Goal: Information Seeking & Learning: Learn about a topic

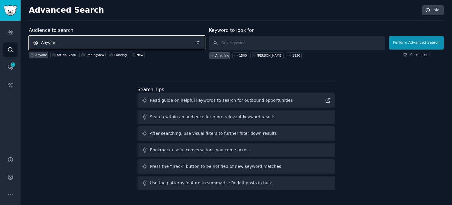
click at [144, 46] on span "Anyone" at bounding box center [117, 43] width 176 height 14
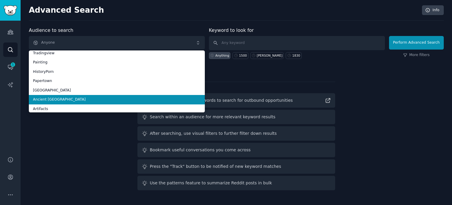
scroll to position [29, 0]
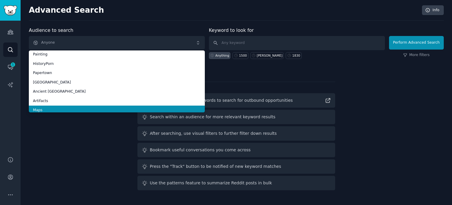
click at [103, 108] on span "Maps" at bounding box center [117, 109] width 168 height 5
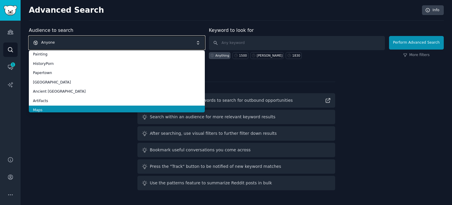
scroll to position [0, 0]
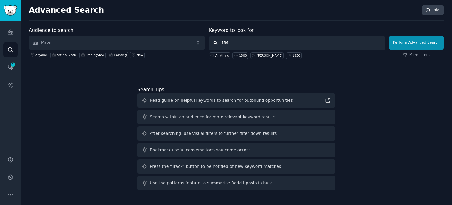
type input "1560"
click button "Perform Advanced Search" at bounding box center [416, 43] width 55 height 14
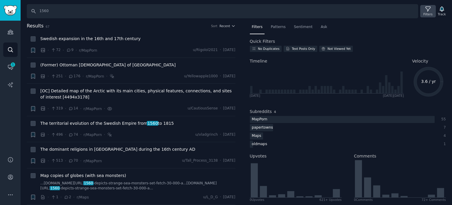
click at [428, 9] on icon at bounding box center [428, 9] width 6 height 6
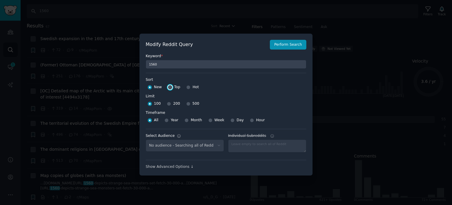
select select "f33d550f09"
drag, startPoint x: 170, startPoint y: 87, endPoint x: 172, endPoint y: 95, distance: 8.8
click at [170, 87] on input "Top" at bounding box center [170, 87] width 4 height 4
radio input "true"
click at [186, 105] on input "500" at bounding box center [188, 104] width 4 height 4
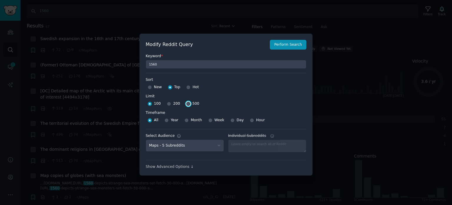
radio input "true"
click at [290, 44] on button "Perform Search" at bounding box center [288, 45] width 37 height 10
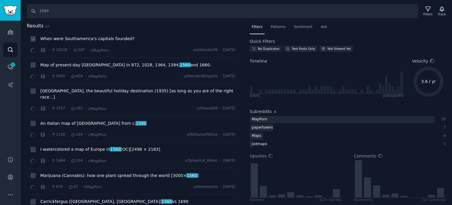
click at [92, 36] on span "When were Southamerica's capitals founded?" at bounding box center [87, 39] width 94 height 6
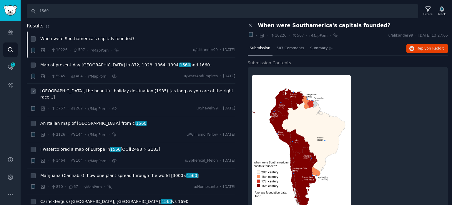
click at [63, 91] on span "[GEOGRAPHIC_DATA], the beautiful holiday destination (1935) [as long as you are…" at bounding box center [137, 94] width 195 height 12
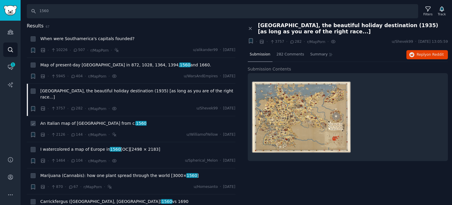
click at [66, 120] on span "An Italian map of Ireland from c. [DATE]" at bounding box center [93, 123] width 106 height 6
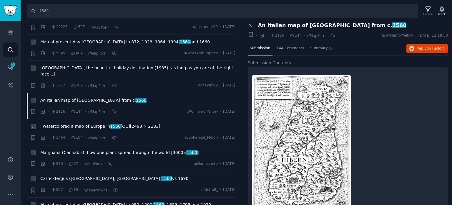
scroll to position [59, 0]
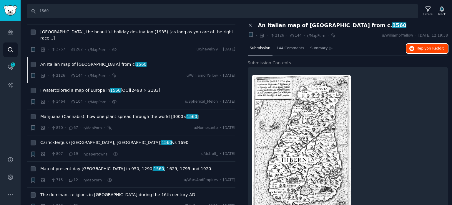
click at [429, 47] on span "on Reddit" at bounding box center [435, 48] width 17 height 4
click at [73, 87] on span "I watercolored a map of Europe in [DATE] [OC][2498 × 2183]" at bounding box center [100, 90] width 120 height 6
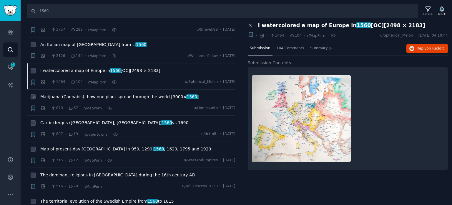
scroll to position [88, 0]
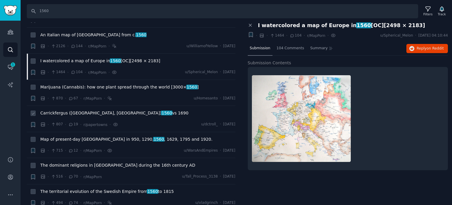
click at [74, 110] on span "Carrickfergus ([GEOGRAPHIC_DATA], [GEOGRAPHIC_DATA]) 1560 vs 1690" at bounding box center [114, 113] width 148 height 6
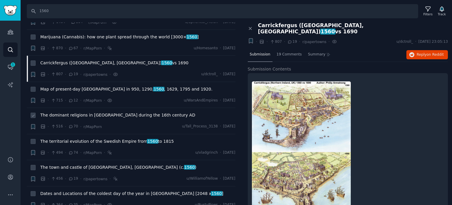
scroll to position [147, 0]
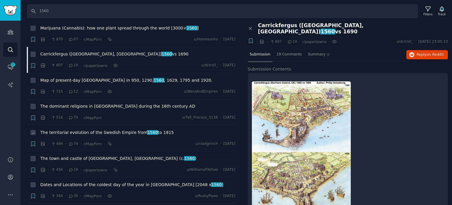
click at [68, 129] on span "The territorial evolution of the Swedish Empire from [DATE] to [DATE]" at bounding box center [107, 132] width 134 height 6
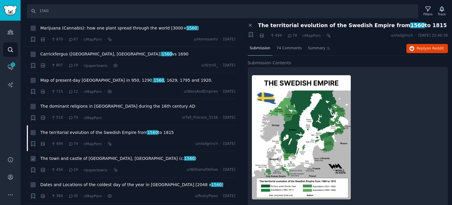
scroll to position [206, 0]
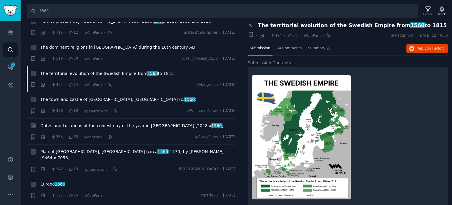
click at [77, 123] on div "Dates and Locations of the coldest day of the year in the [GEOGRAPHIC_DATA] [20…" at bounding box center [137, 127] width 195 height 8
click at [78, 123] on span "Dates and Locations of the coldest day of the year in the [GEOGRAPHIC_DATA] [20…" at bounding box center [131, 126] width 183 height 6
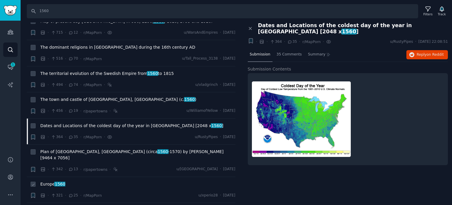
click at [53, 181] on span "Europe 1560" at bounding box center [52, 184] width 25 height 6
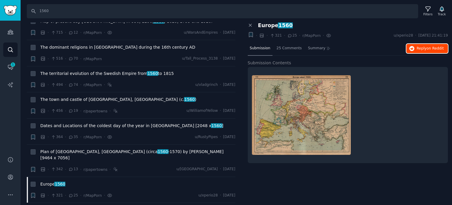
click at [424, 48] on span "Reply on Reddit" at bounding box center [430, 48] width 27 height 5
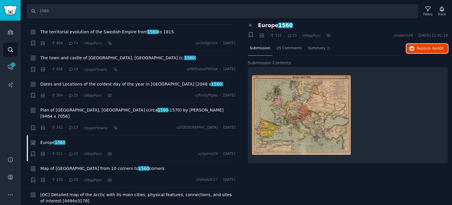
scroll to position [265, 0]
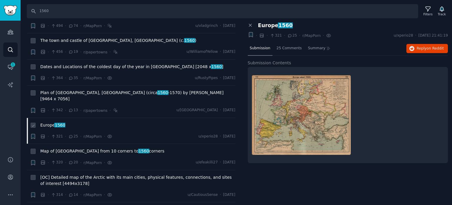
click at [47, 122] on span "Europe 1560" at bounding box center [52, 125] width 25 height 6
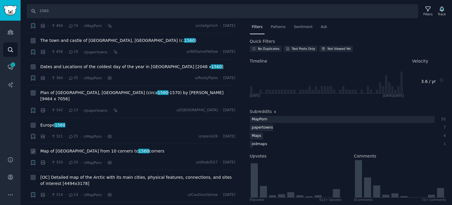
click at [56, 148] on span "Map of [GEOGRAPHIC_DATA] from 10 corners to 1560 corners" at bounding box center [102, 151] width 124 height 6
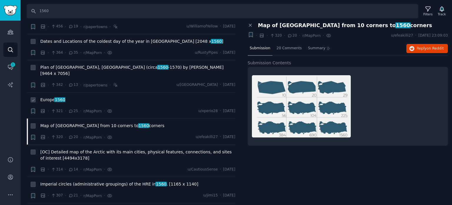
scroll to position [324, 0]
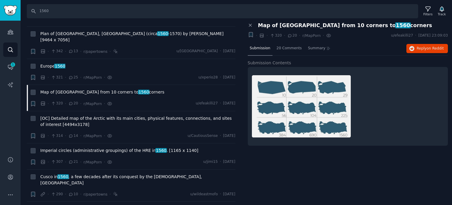
click at [422, 43] on div "Submission 20 Comments Summary Reply on Reddit" at bounding box center [348, 49] width 201 height 14
click at [421, 47] on span "Reply on Reddit" at bounding box center [430, 48] width 27 height 5
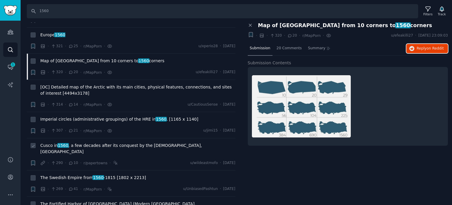
scroll to position [383, 0]
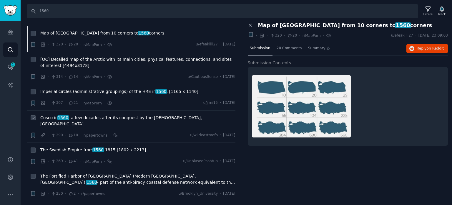
click at [70, 115] on span "Cusco in [DATE] , a few decades after its conquest by the [DEMOGRAPHIC_DATA], […" at bounding box center [137, 121] width 195 height 12
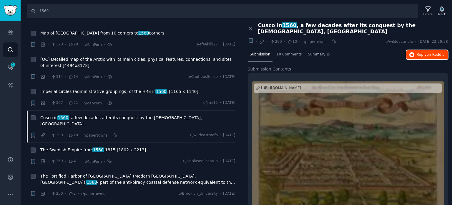
click at [423, 52] on span "Reply on Reddit" at bounding box center [430, 54] width 27 height 5
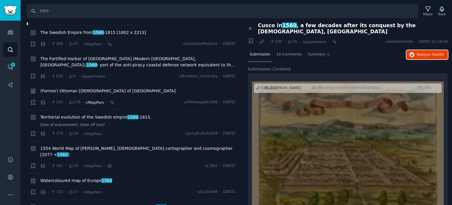
scroll to position [501, 0]
click at [76, 87] on span "(Former) Ottoman [DEMOGRAPHIC_DATA] of [GEOGRAPHIC_DATA]" at bounding box center [107, 90] width 135 height 6
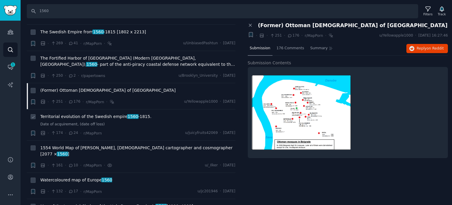
click at [91, 113] on span "Territorial evolution of the Swedish empire [DATE] -[DATE]." at bounding box center [95, 116] width 111 height 6
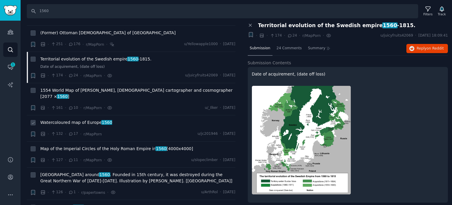
scroll to position [560, 0]
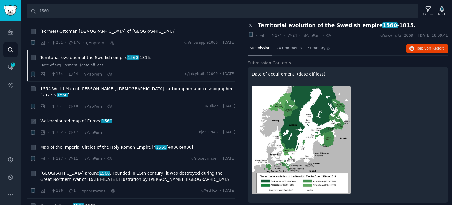
click at [70, 118] on span "Watercoloured map of Europe 1560" at bounding box center [76, 121] width 72 height 6
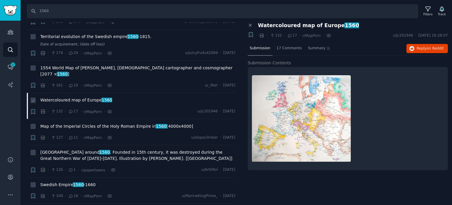
scroll to position [589, 0]
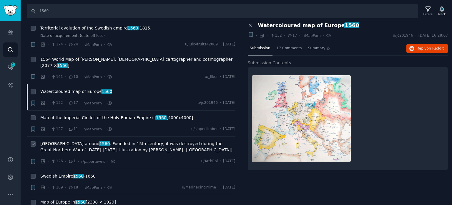
click at [64, 140] on span "[GEOGRAPHIC_DATA] around [DATE] . Founded in 15th century, it was destroyed dur…" at bounding box center [137, 146] width 195 height 12
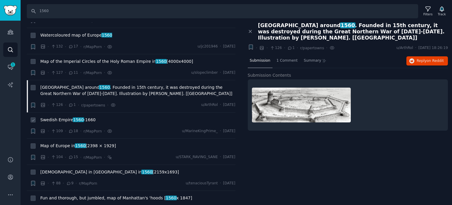
scroll to position [648, 0]
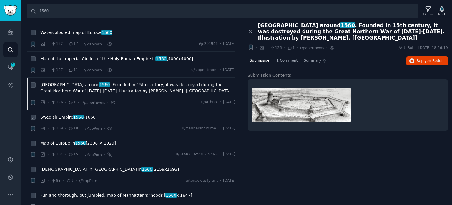
click at [57, 114] on span "Swedish Empire [DATE] -[DATE]" at bounding box center [67, 117] width 55 height 6
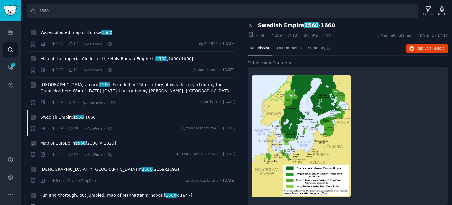
click at [60, 140] on span "Map of Europe in [DATE] [2398 × 1929]" at bounding box center [78, 143] width 76 height 6
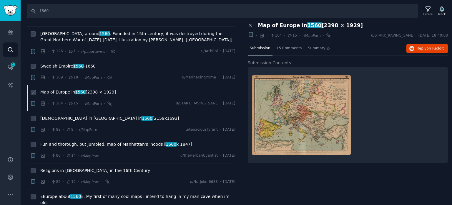
scroll to position [707, 0]
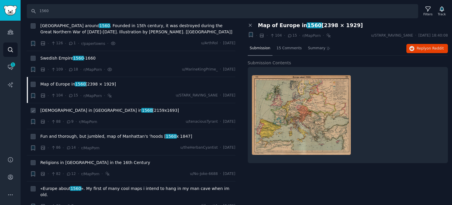
click at [77, 107] on span "[DEMOGRAPHIC_DATA] in [GEOGRAPHIC_DATA] in [DATE] [2159x1693]" at bounding box center [109, 110] width 139 height 6
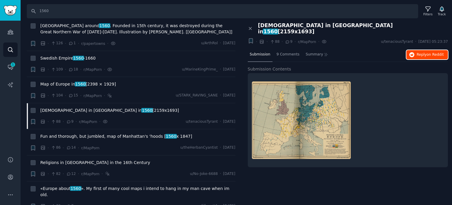
click at [418, 52] on span "Reply on Reddit" at bounding box center [430, 54] width 27 height 5
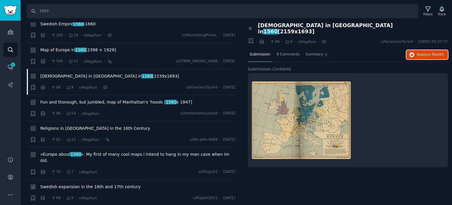
scroll to position [766, 0]
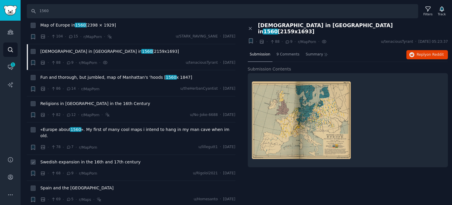
click at [62, 159] on span "Swedish expansion in the 16th and 17th century" at bounding box center [90, 162] width 100 height 6
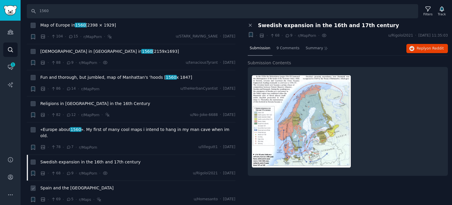
click at [68, 185] on span "Spain and the [GEOGRAPHIC_DATA]" at bounding box center [76, 188] width 73 height 6
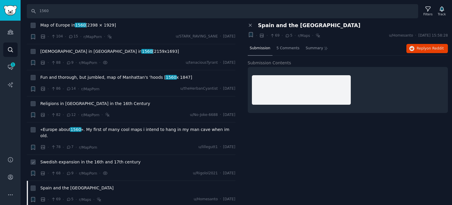
click at [69, 159] on span "Swedish expansion in the 16th and 17th century" at bounding box center [90, 162] width 100 height 6
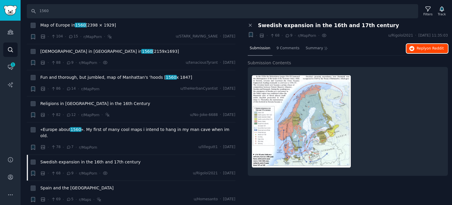
click at [421, 48] on span "Reply on Reddit" at bounding box center [430, 48] width 27 height 5
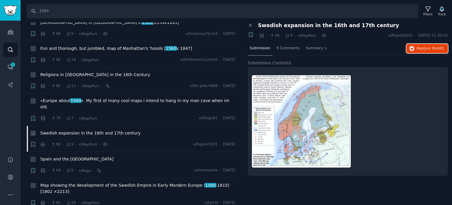
scroll to position [825, 0]
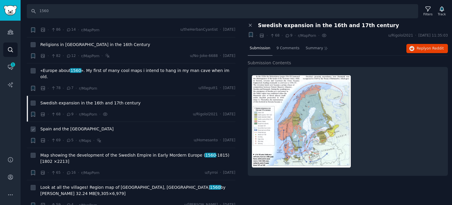
click at [76, 126] on span "Spain and the [GEOGRAPHIC_DATA]" at bounding box center [76, 129] width 73 height 6
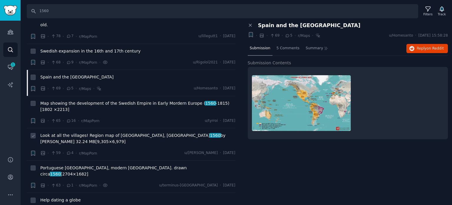
scroll to position [883, 0]
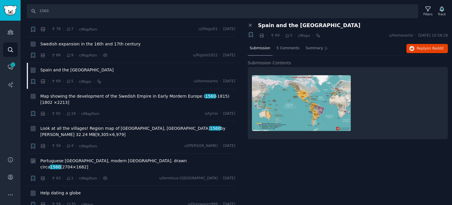
click at [62, 158] on span "Portuguese [GEOGRAPHIC_DATA], modern [GEOGRAPHIC_DATA]. drawn circa [DATE] [270…" at bounding box center [137, 164] width 195 height 12
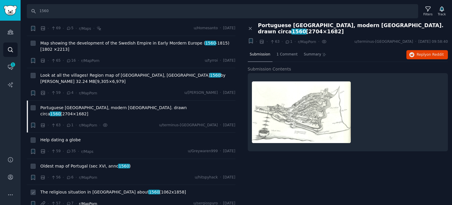
scroll to position [972, 0]
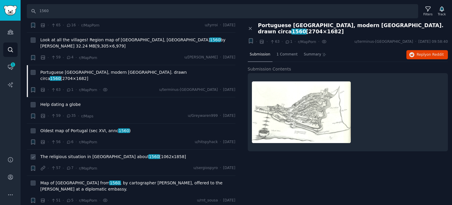
click at [62, 153] on span "The religious situation in [GEOGRAPHIC_DATA] about 1560 [1062x1858]" at bounding box center [113, 156] width 146 height 6
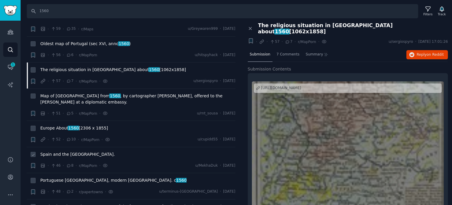
scroll to position [1060, 0]
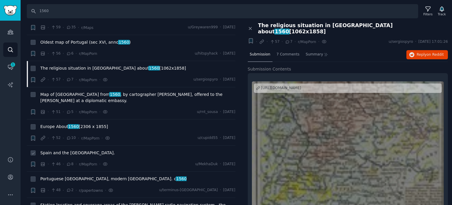
click at [57, 150] on span "Spain and the [GEOGRAPHIC_DATA]." at bounding box center [77, 153] width 75 height 6
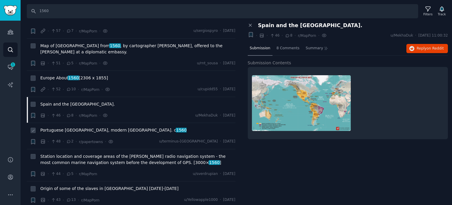
scroll to position [1119, 0]
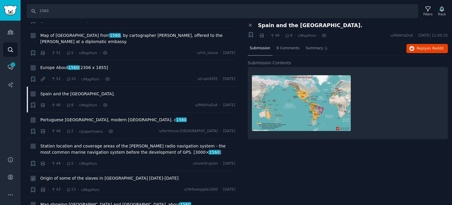
click at [64, 175] on span "Origin of some of the slaves in [GEOGRAPHIC_DATA] [DATE]-[DATE]" at bounding box center [109, 178] width 138 height 6
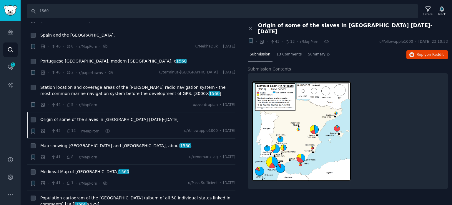
scroll to position [1178, 0]
click at [424, 52] on span "Reply on Reddit" at bounding box center [430, 54] width 27 height 5
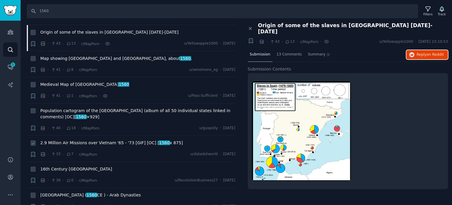
scroll to position [1266, 0]
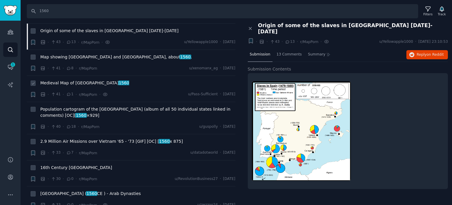
click at [68, 80] on span "Medieval Map of [GEOGRAPHIC_DATA] 1560" at bounding box center [84, 83] width 89 height 6
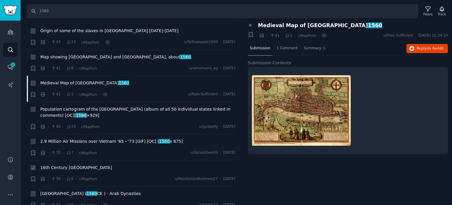
click at [53, 164] on span "16th Century [GEOGRAPHIC_DATA]" at bounding box center [76, 167] width 72 height 6
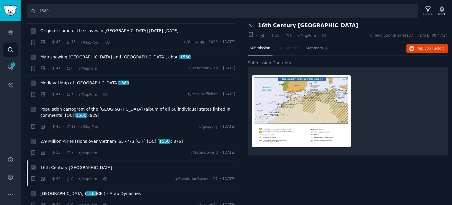
scroll to position [1325, 0]
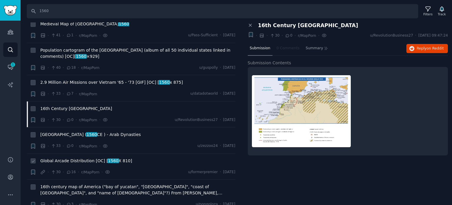
click at [86, 158] on span "Global Arcade Distribution [OC] [ 1560 X 810]" at bounding box center [86, 161] width 92 height 6
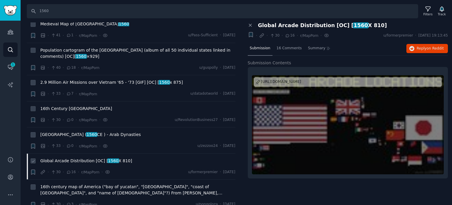
scroll to position [1355, 0]
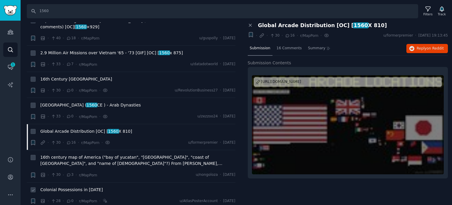
click at [57, 186] on span "Colonial Possessions in [DATE]" at bounding box center [71, 189] width 62 height 6
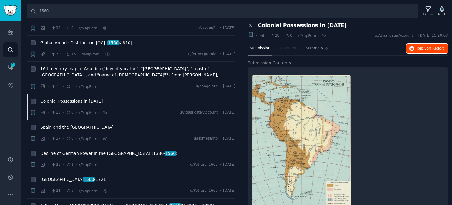
click at [416, 49] on button "Reply on Reddit" at bounding box center [428, 48] width 42 height 9
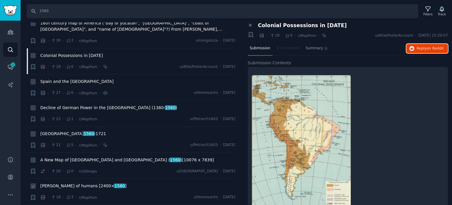
scroll to position [1531, 0]
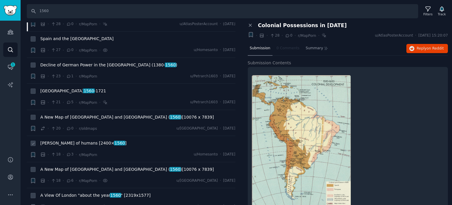
click at [68, 140] on span "[PERSON_NAME] of humans [2400× 1560 ]" at bounding box center [83, 143] width 86 height 6
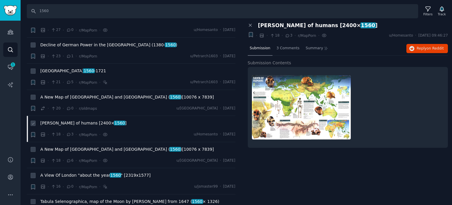
scroll to position [1590, 0]
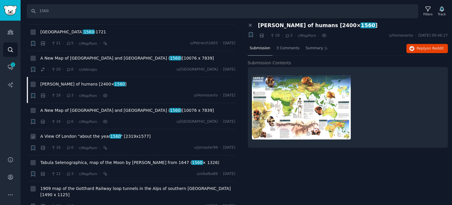
click at [77, 133] on span "A View Of London "about the year [DATE] " [2319x1577]" at bounding box center [95, 136] width 110 height 6
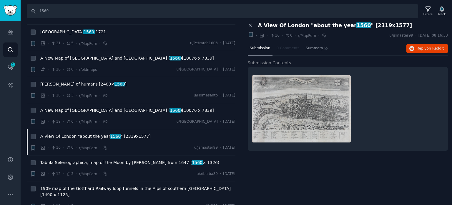
click at [406, 43] on div "Submission 0 Comments Summary Reply on Reddit" at bounding box center [348, 49] width 201 height 14
click at [411, 48] on icon "button" at bounding box center [412, 48] width 5 height 5
click at [75, 107] on span "A New Map of [GEOGRAPHIC_DATA] and [GEOGRAPHIC_DATA] ( 1560 )[10076 x 7839]" at bounding box center [127, 110] width 174 height 6
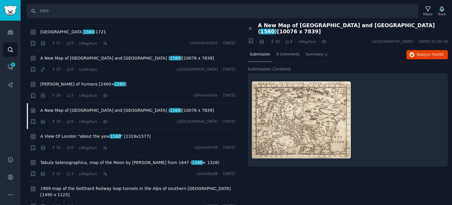
click at [77, 107] on span "A New Map of [GEOGRAPHIC_DATA] and [GEOGRAPHIC_DATA] ( 1560 )[10076 x 7839]" at bounding box center [127, 110] width 174 height 6
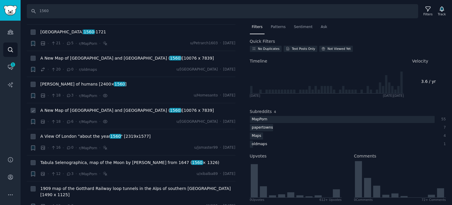
click at [77, 107] on span "A New Map of [GEOGRAPHIC_DATA] and [GEOGRAPHIC_DATA] ( 1560 )[10076 x 7839]" at bounding box center [127, 110] width 174 height 6
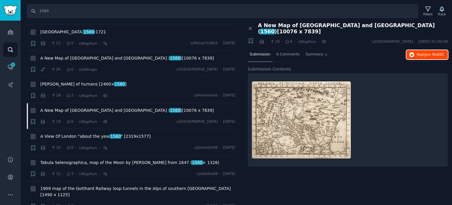
click at [421, 52] on span "Reply on Reddit" at bounding box center [430, 54] width 27 height 5
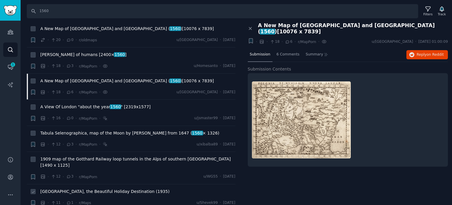
click at [63, 188] on span "[GEOGRAPHIC_DATA], the Beautiful Holiday Destination (1935)" at bounding box center [104, 191] width 129 height 6
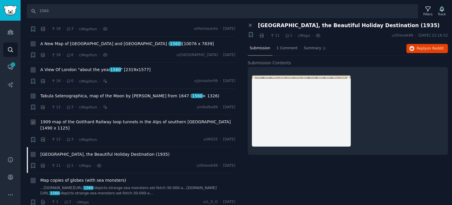
scroll to position [1661, 0]
